Goal: Navigation & Orientation: Find specific page/section

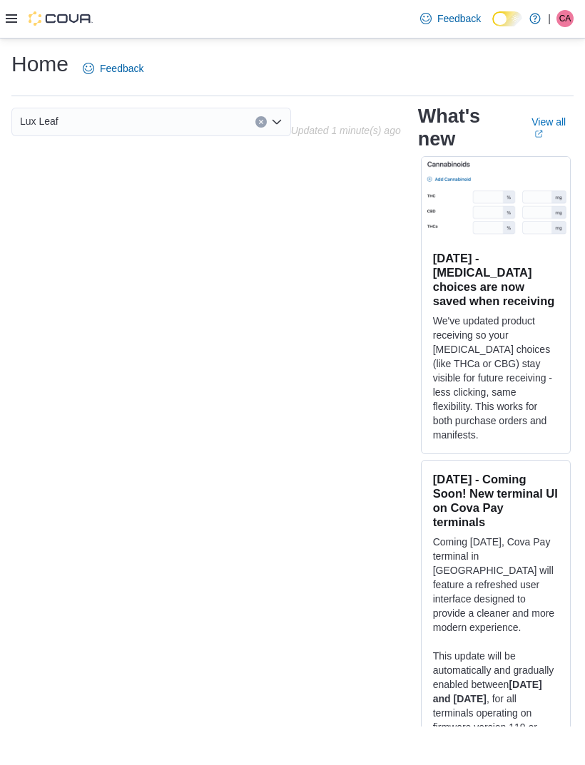
click at [13, 18] on icon at bounding box center [11, 18] width 11 height 11
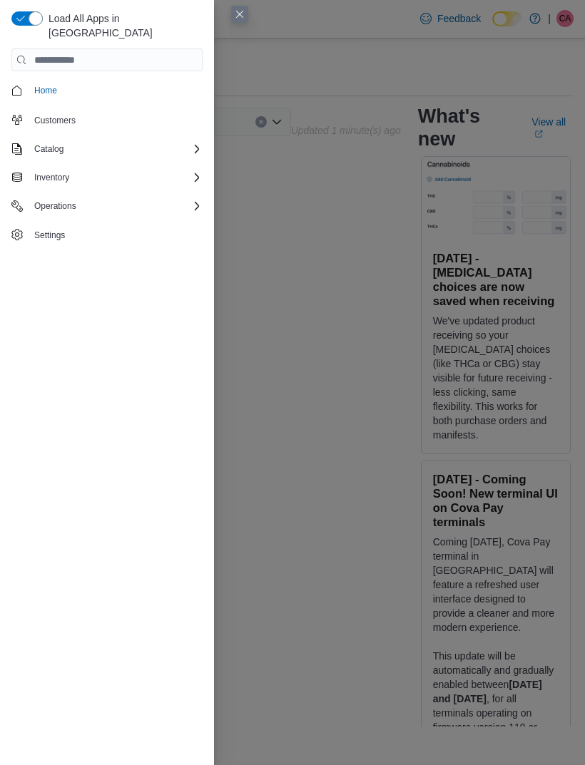
click at [86, 141] on div "Catalog" at bounding box center [116, 149] width 174 height 17
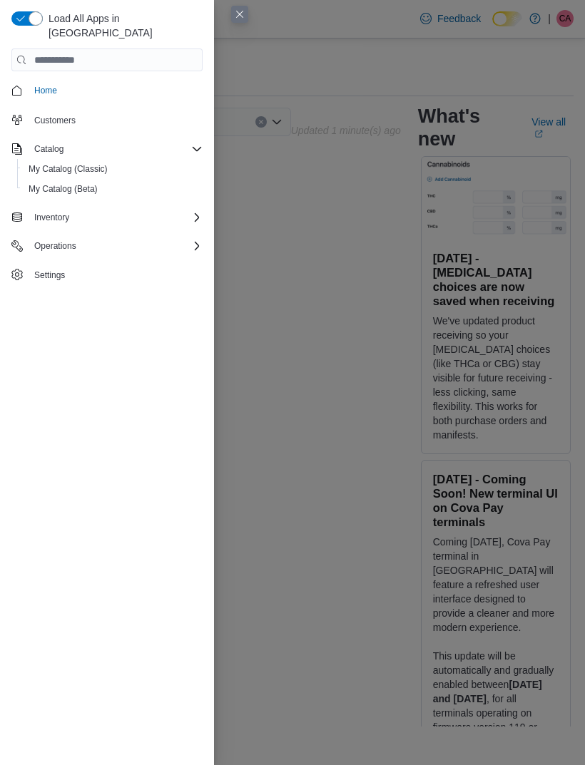
click at [148, 209] on div "Inventory" at bounding box center [116, 217] width 174 height 17
click at [133, 111] on span "Customers" at bounding box center [116, 120] width 174 height 18
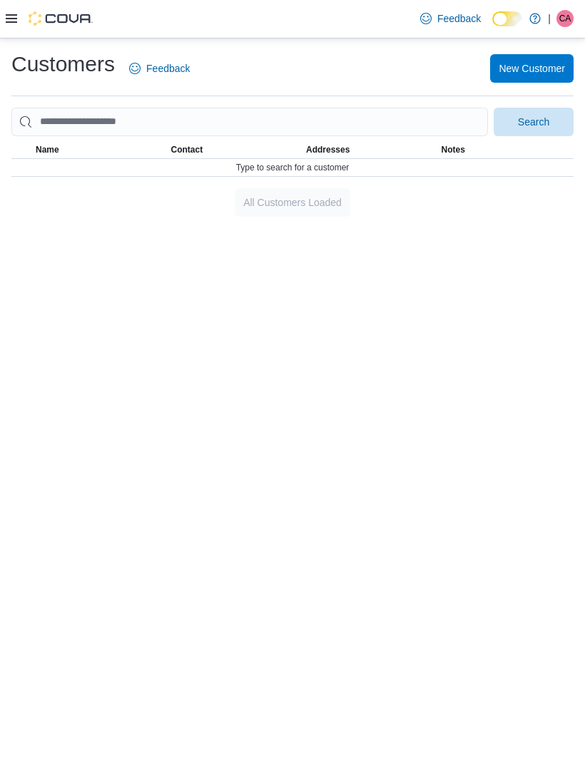
click at [16, 22] on icon at bounding box center [11, 18] width 11 height 11
click at [14, 19] on icon at bounding box center [11, 18] width 11 height 9
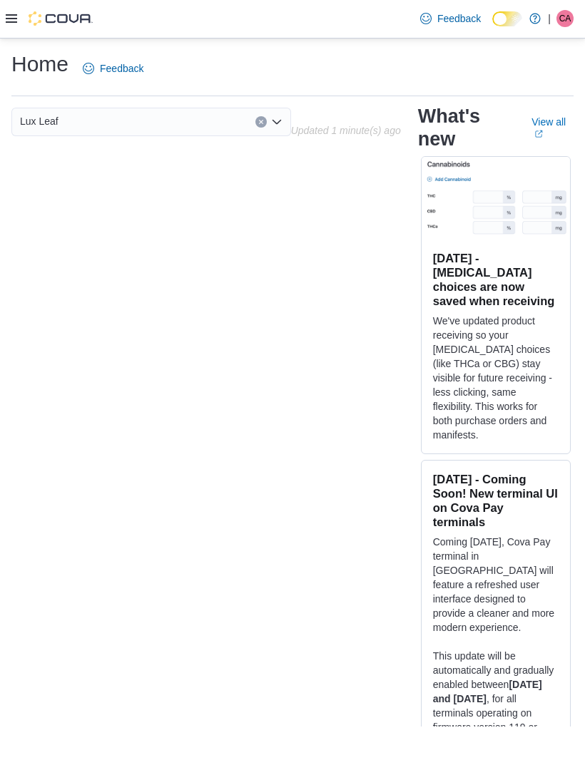
click at [549, 116] on link "View all (opens in a new tab or window)" at bounding box center [552, 127] width 42 height 23
click at [263, 119] on icon "Clear input" at bounding box center [261, 122] width 6 height 6
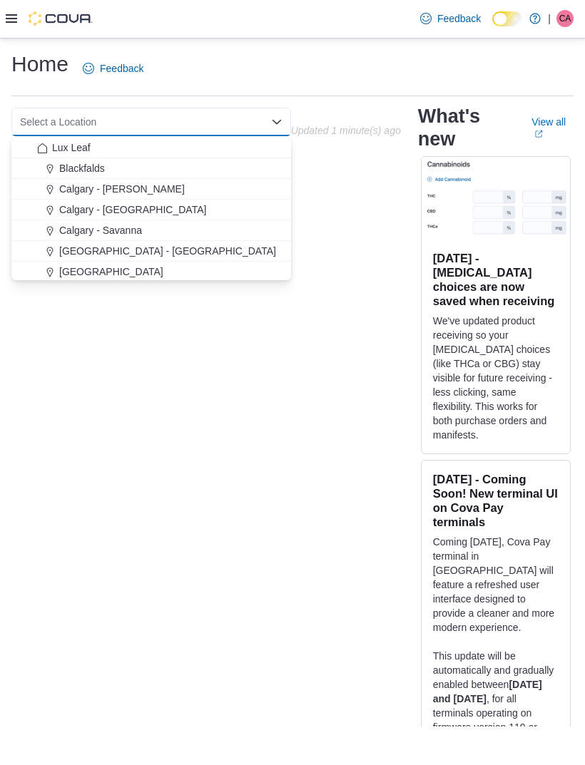
click at [188, 203] on div "Calgary - Panorama Hills" at bounding box center [159, 210] width 245 height 14
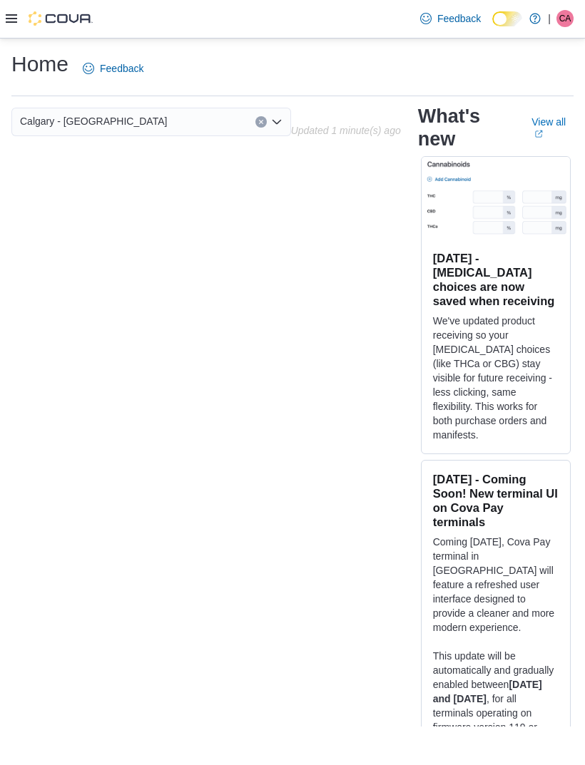
click at [259, 108] on div "Calgary - Panorama Hills Combo box. Selected. Calgary - Panorama Hills. Press B…" at bounding box center [151, 122] width 280 height 29
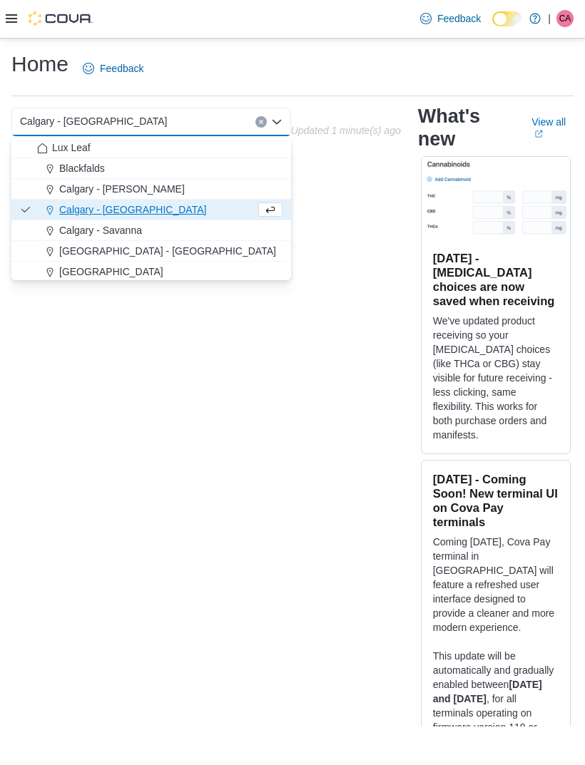
click at [265, 116] on button "Clear input" at bounding box center [260, 121] width 11 height 11
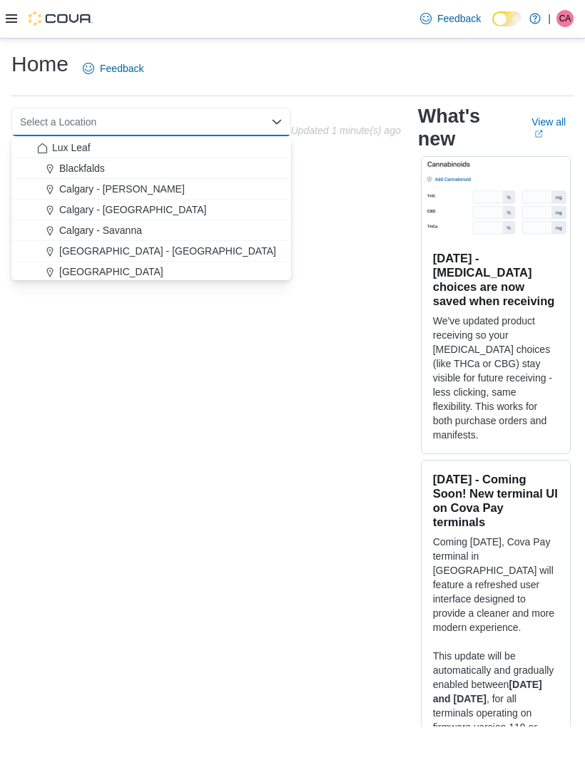
click at [212, 141] on div "Lux Leaf" at bounding box center [159, 148] width 245 height 14
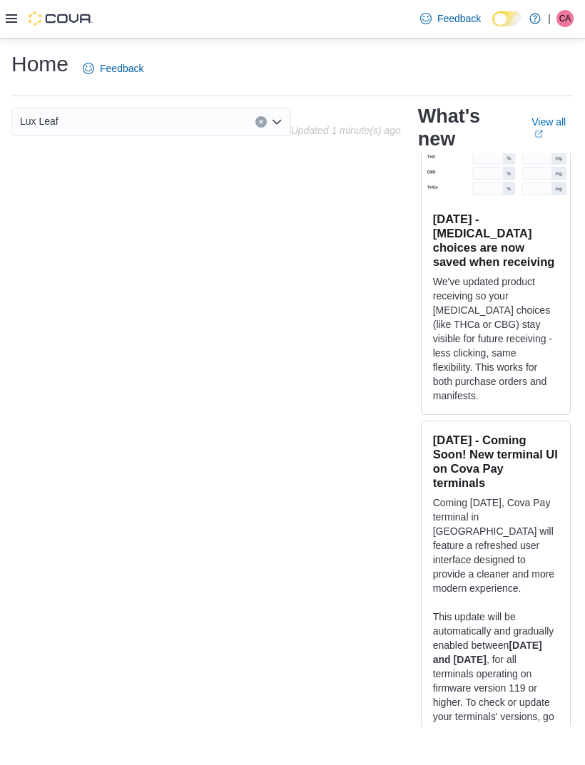
scroll to position [39, 0]
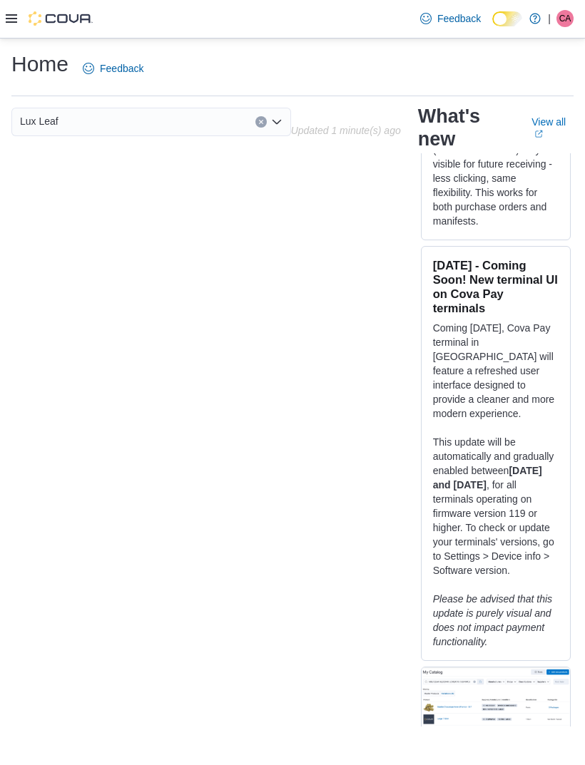
click at [15, 14] on icon at bounding box center [11, 18] width 11 height 11
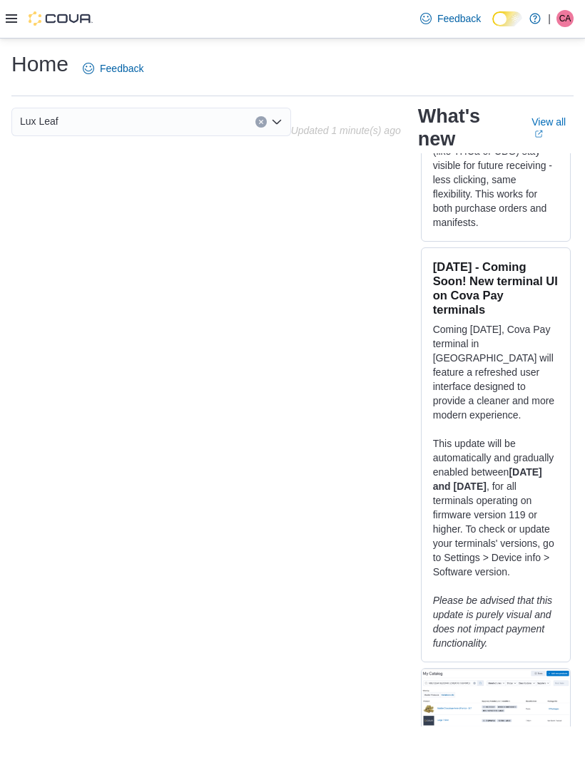
click at [385, 275] on div "Lux Leaf Updated 1 minute(s) ago What's new View all (opens in a new tab or win…" at bounding box center [292, 418] width 562 height 620
